Goal: Task Accomplishment & Management: Complete application form

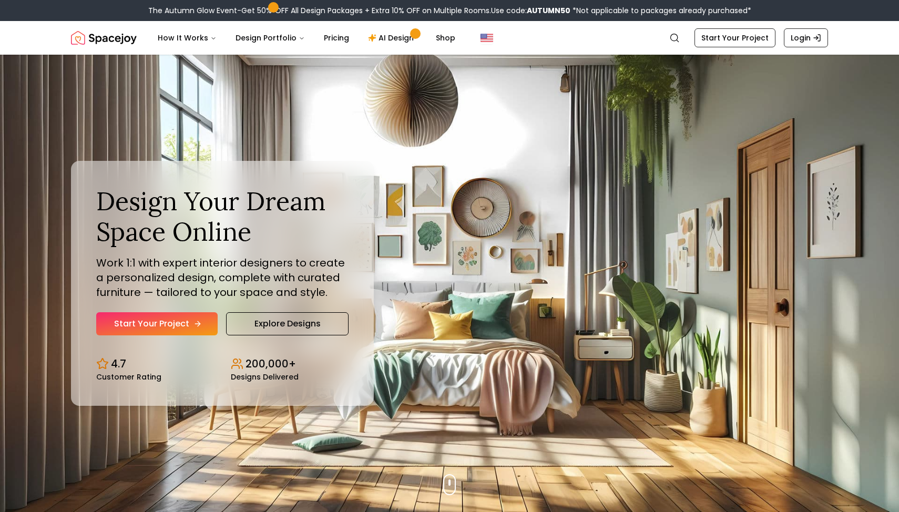
click at [190, 329] on link "Start Your Project" at bounding box center [156, 323] width 121 height 23
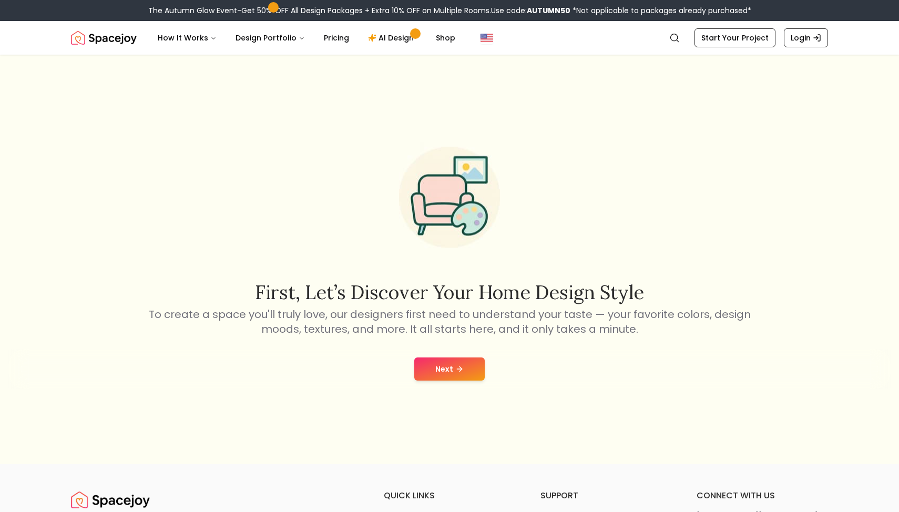
click at [445, 368] on button "Next" at bounding box center [449, 369] width 70 height 23
